Goal: Find specific page/section: Find specific page/section

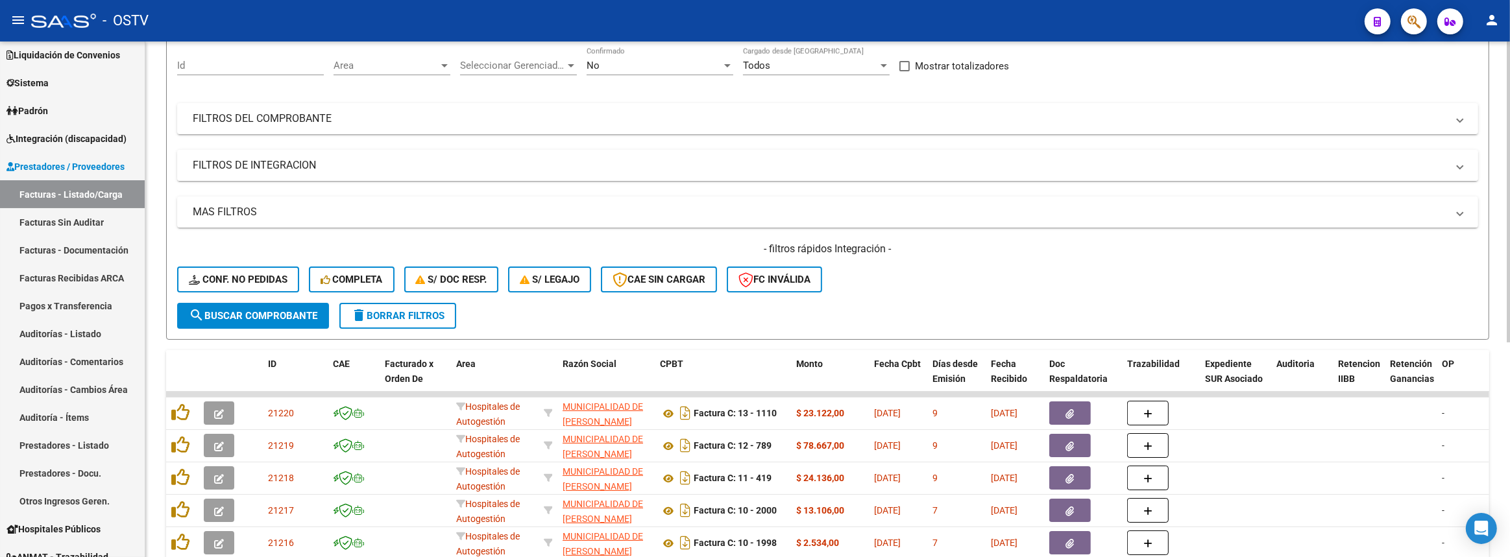
scroll to position [58, 0]
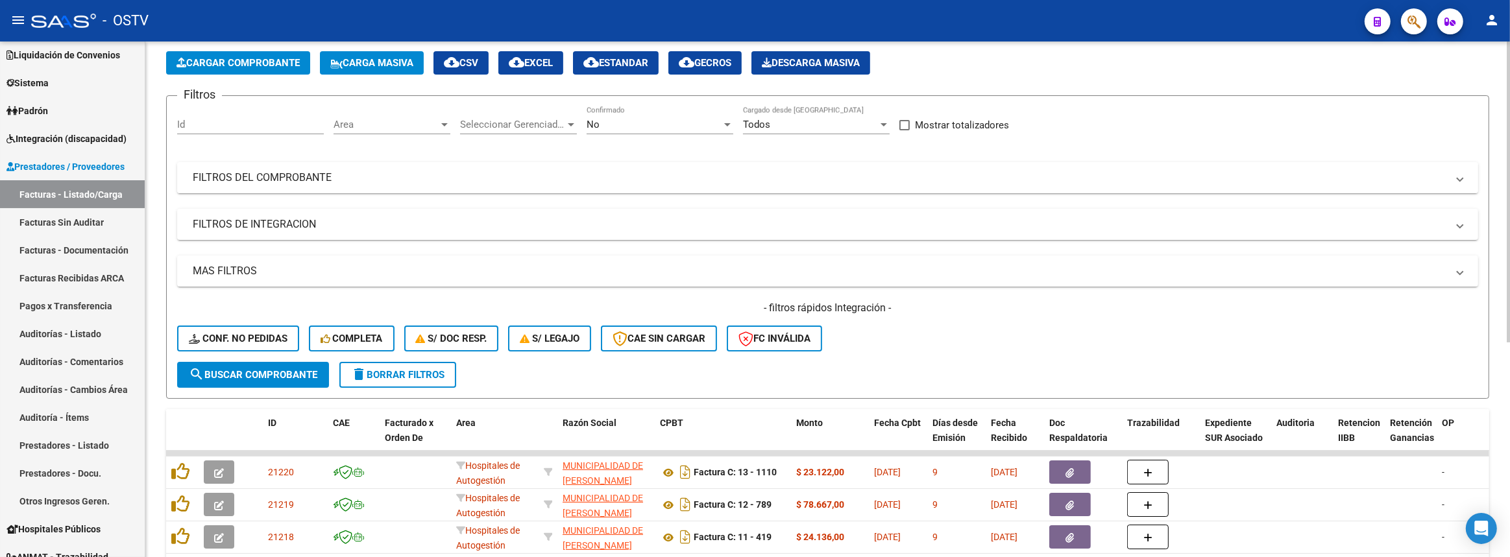
click at [434, 182] on mat-panel-title "FILTROS DEL COMPROBANTE" at bounding box center [820, 178] width 1254 height 14
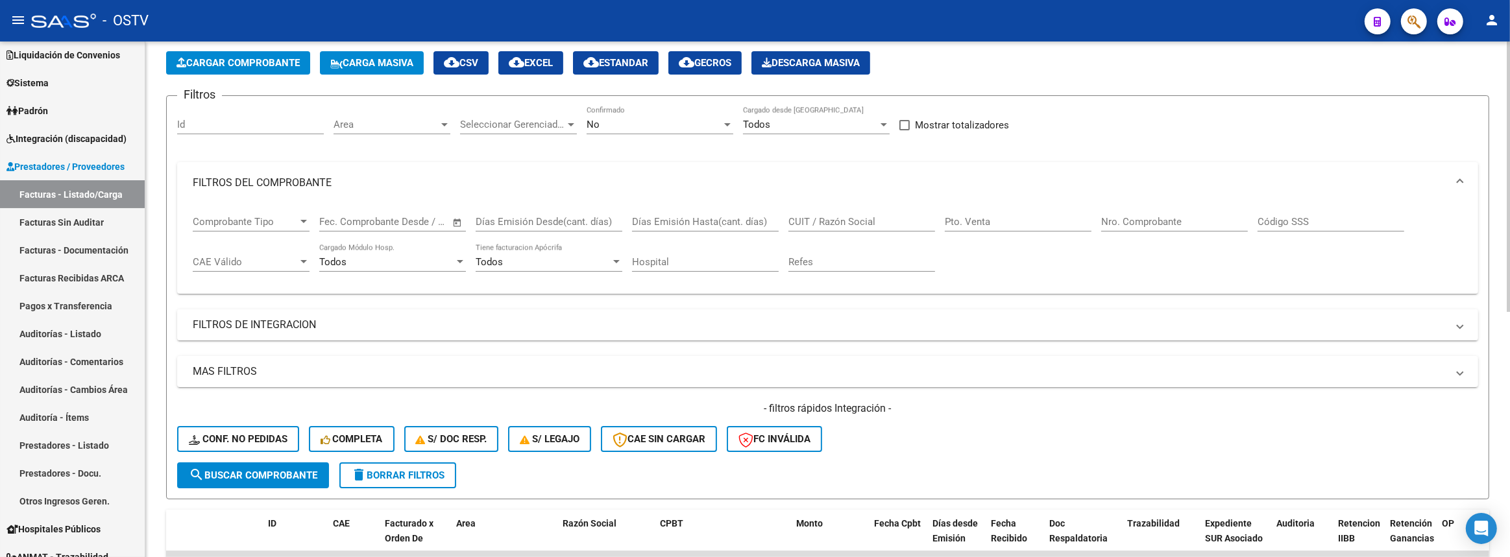
click at [444, 129] on div "Area Area" at bounding box center [391, 120] width 117 height 28
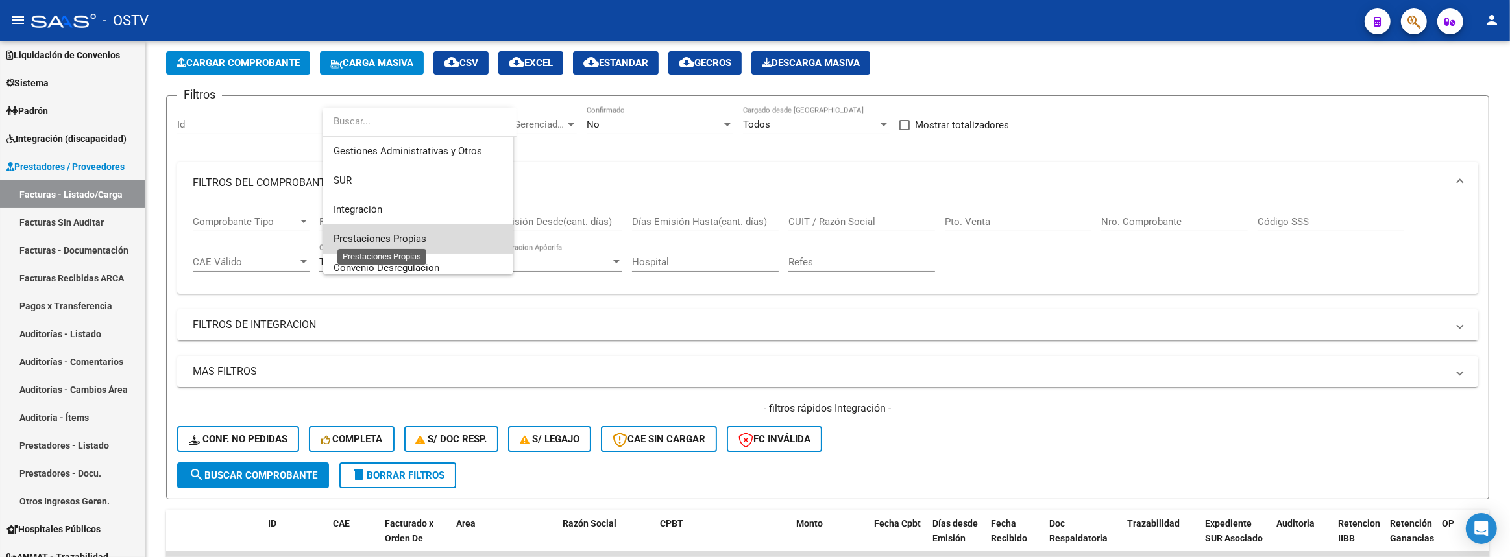
click at [394, 236] on span "Prestaciones Propias" at bounding box center [379, 239] width 93 height 12
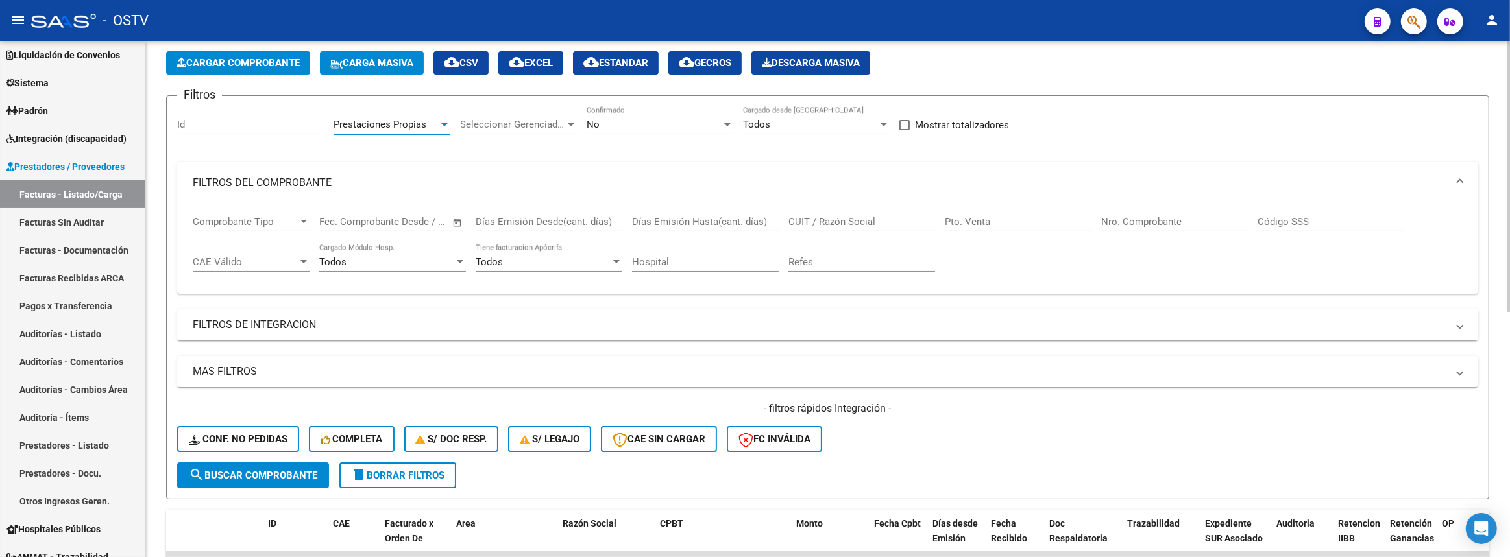
click at [478, 123] on span "Seleccionar Gerenciador" at bounding box center [512, 125] width 105 height 12
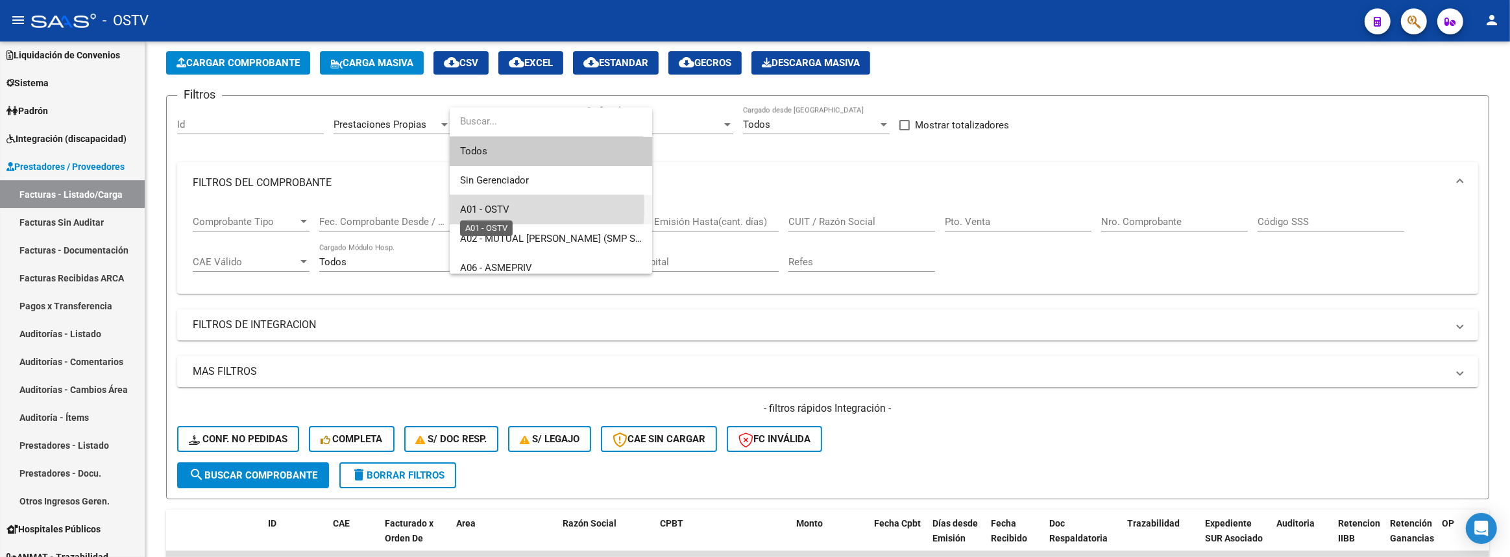
click at [484, 207] on span "A01 - OSTV" at bounding box center [484, 210] width 49 height 12
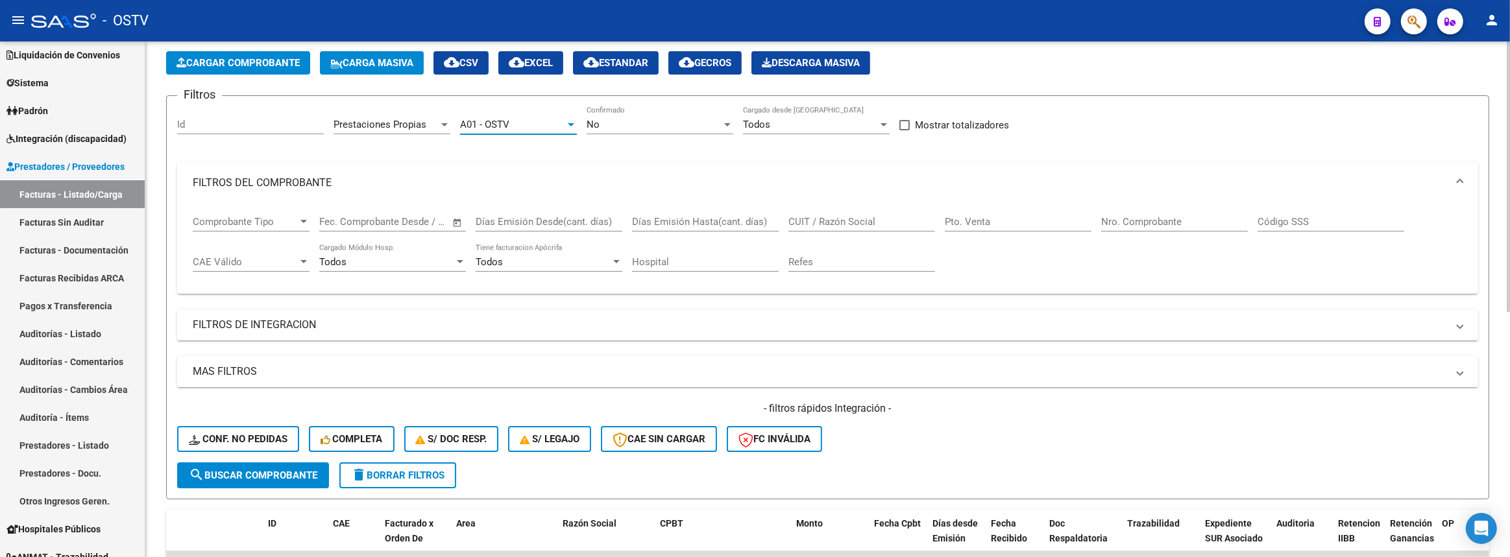
click at [263, 470] on span "search Buscar Comprobante" at bounding box center [253, 476] width 128 height 12
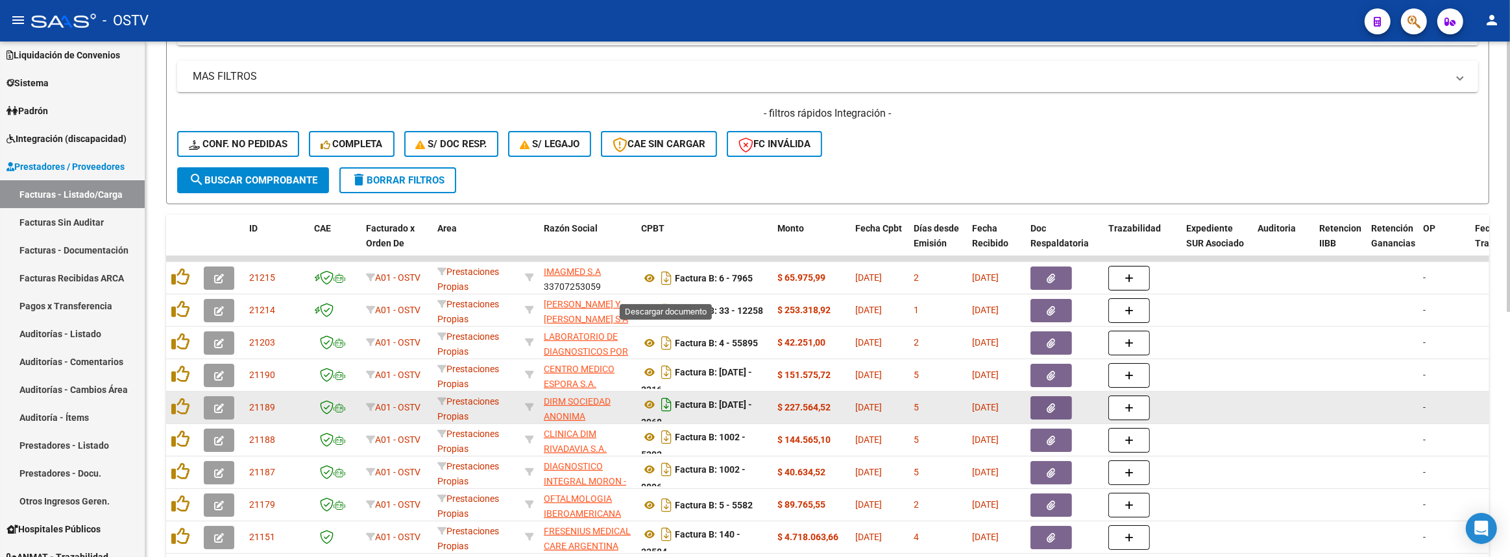
scroll to position [467, 0]
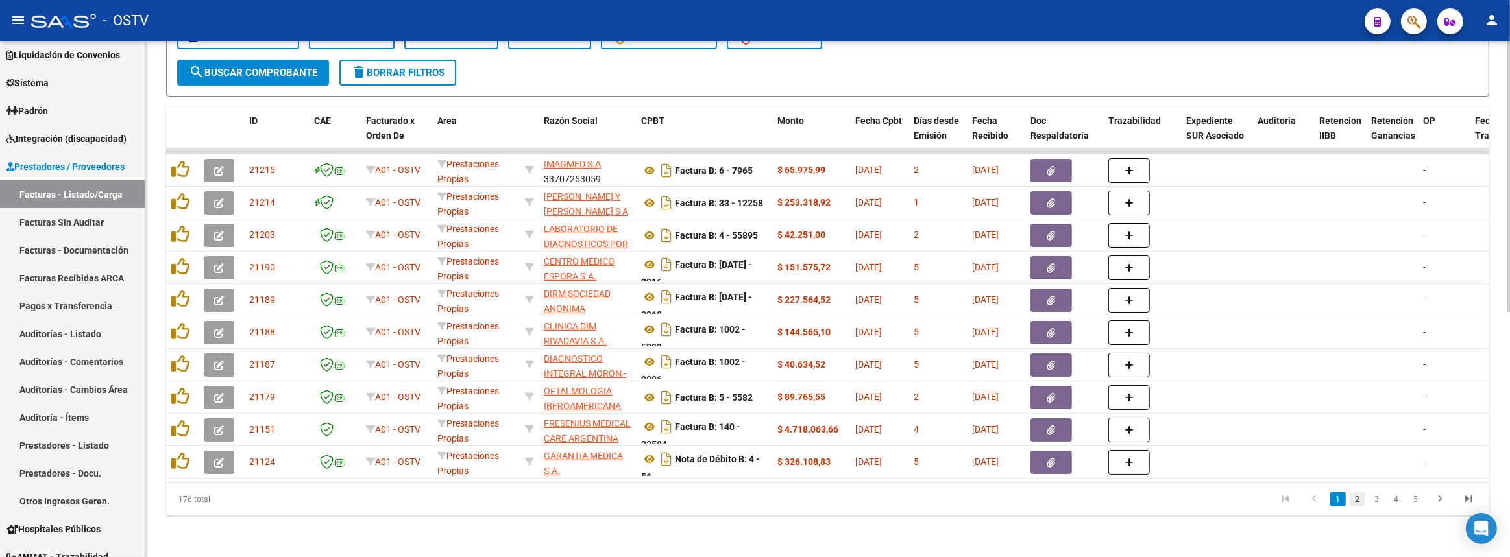
click at [1363, 500] on link "2" at bounding box center [1358, 499] width 16 height 14
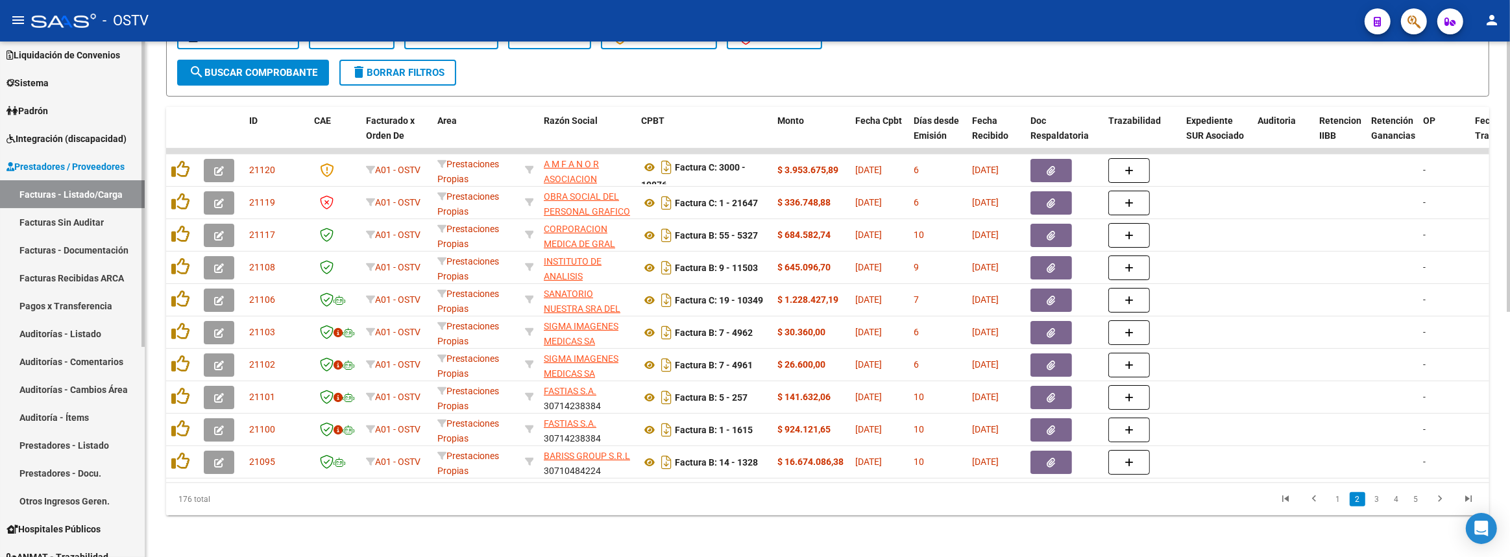
click at [110, 322] on link "Auditorías - Listado" at bounding box center [72, 334] width 145 height 28
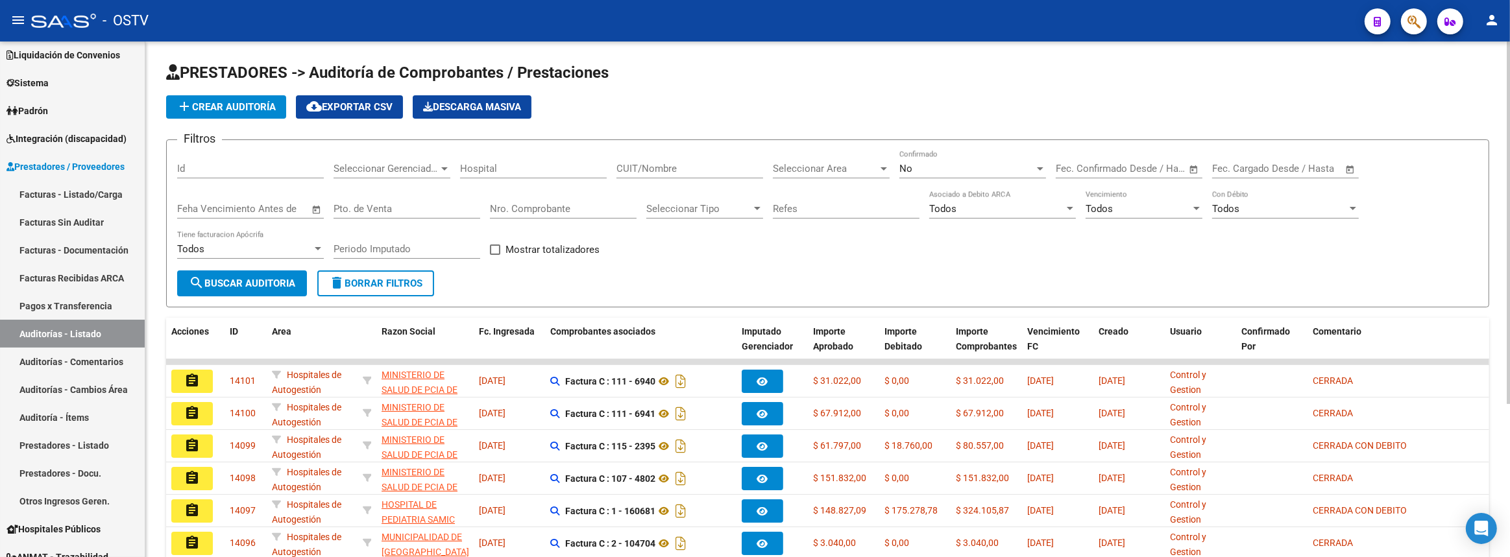
click at [394, 167] on span "Seleccionar Gerenciador" at bounding box center [385, 169] width 105 height 12
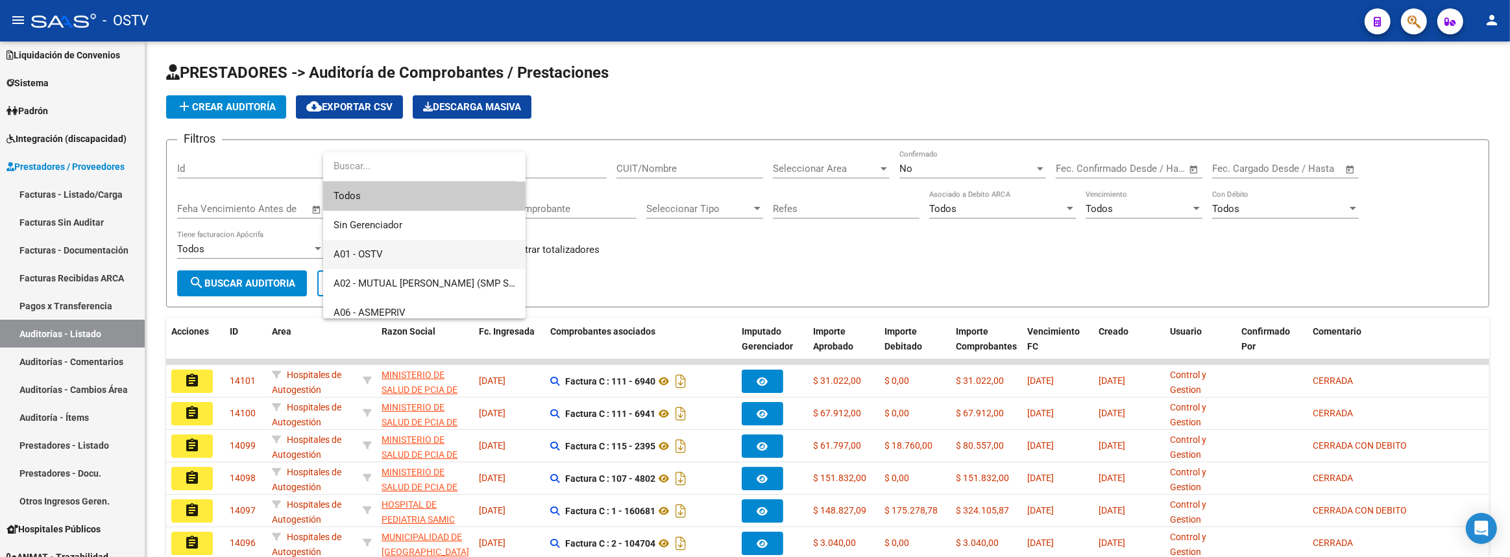
click at [390, 250] on span "A01 - OSTV" at bounding box center [424, 254] width 182 height 29
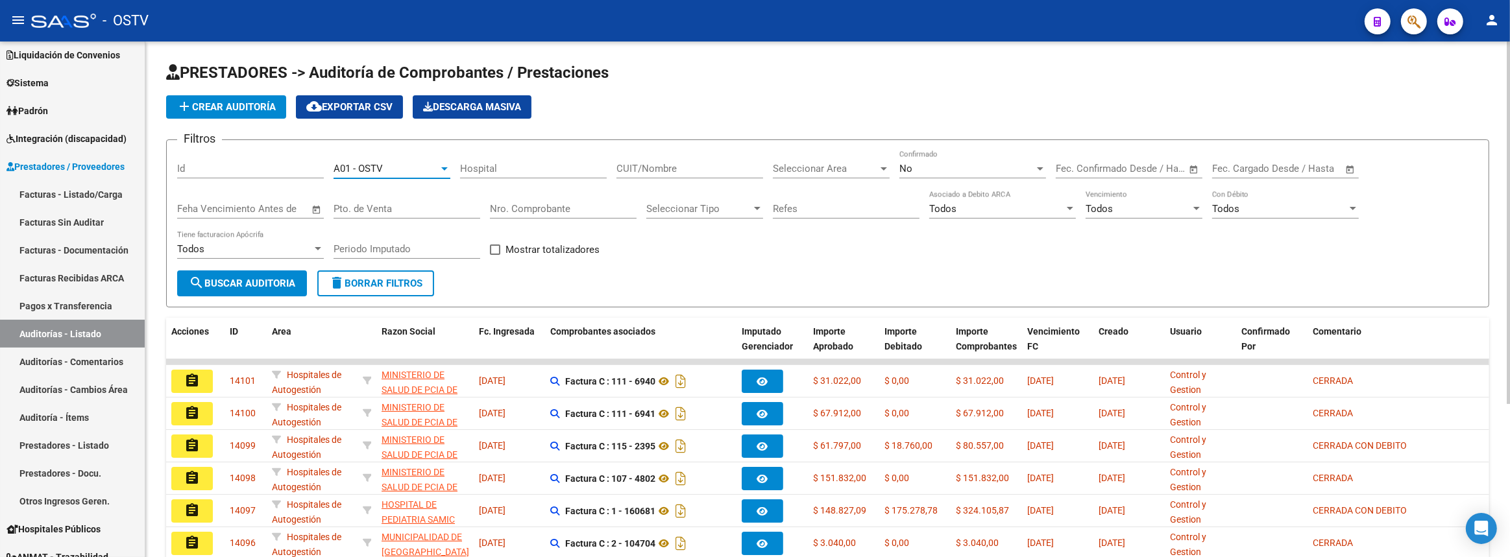
click at [760, 172] on input "CUIT/Nombre" at bounding box center [689, 169] width 147 height 12
click at [796, 170] on span "Seleccionar Area" at bounding box center [825, 169] width 105 height 12
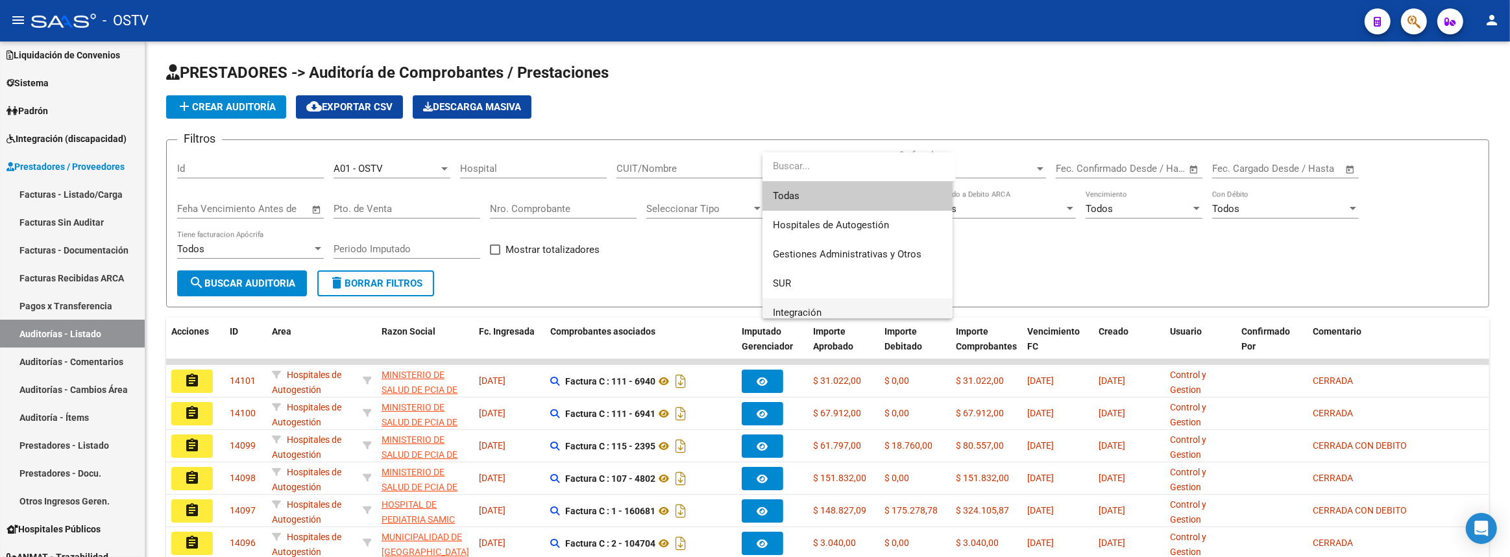
scroll to position [117, 0]
click at [841, 229] on span "Prestaciones Propias" at bounding box center [819, 225] width 93 height 12
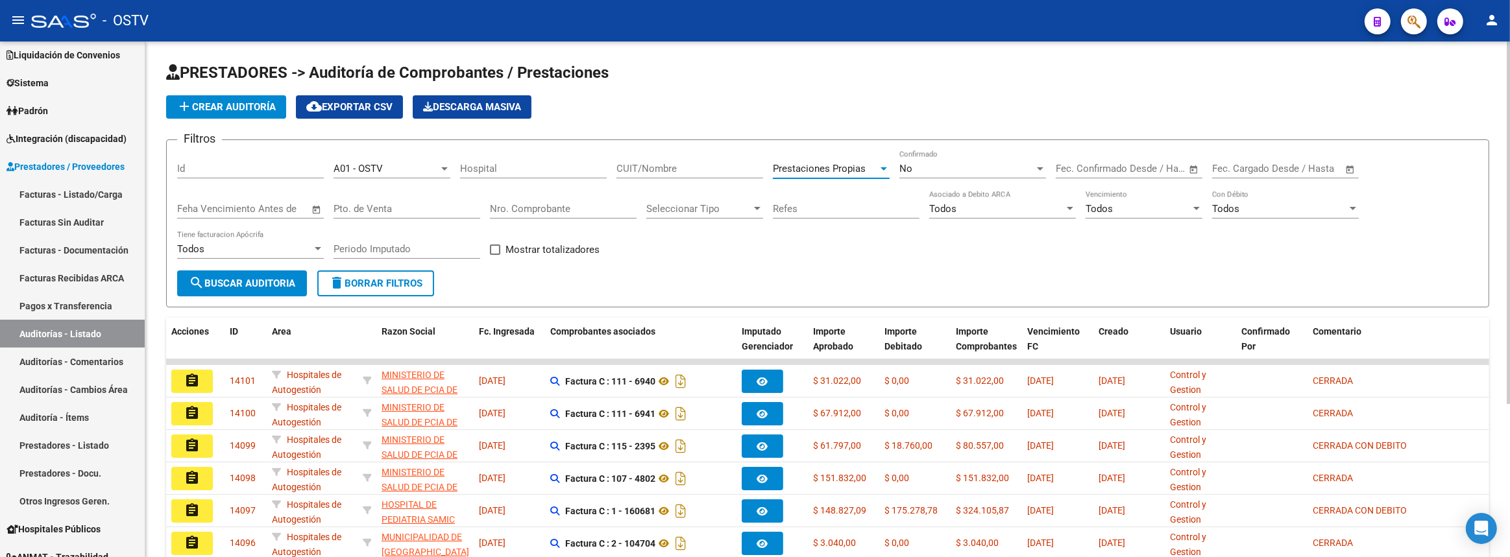
click at [304, 271] on button "search Buscar Auditoria" at bounding box center [242, 284] width 130 height 26
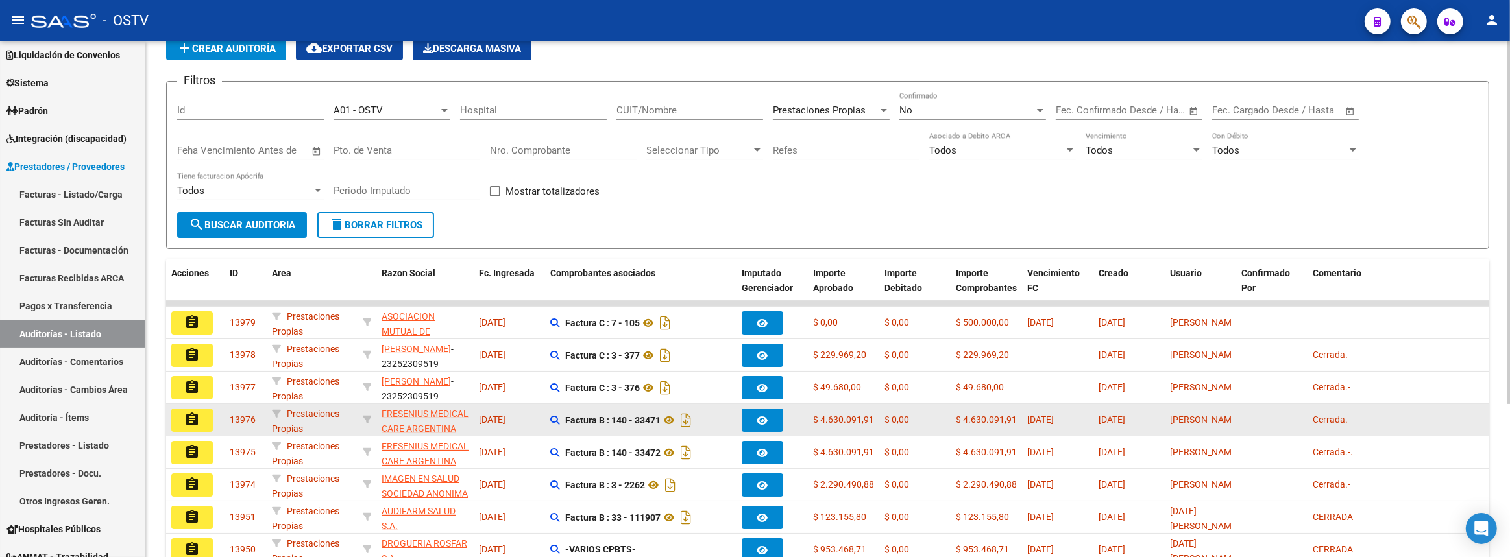
scroll to position [176, 0]
